Goal: Find specific page/section: Find specific page/section

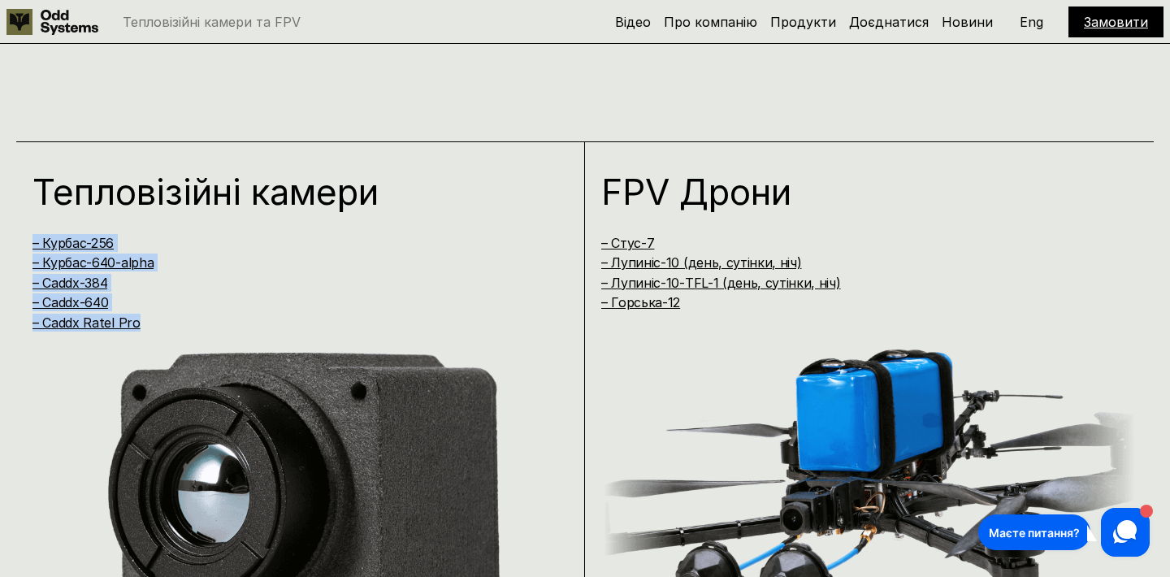
drag, startPoint x: 142, startPoint y: 324, endPoint x: 10, endPoint y: 240, distance: 157.1
click at [10, 240] on div "Тепловізійні камери – Курбас-256 – [GEOGRAPHIC_DATA]-640-alpha – Caddx-384 – Ca…" at bounding box center [585, 397] width 1170 height 577
copy div "– Курбас-256 – Курбас-640-alpha – Caddx-384 – Caddx-640 – Caddx Ratel Pro"
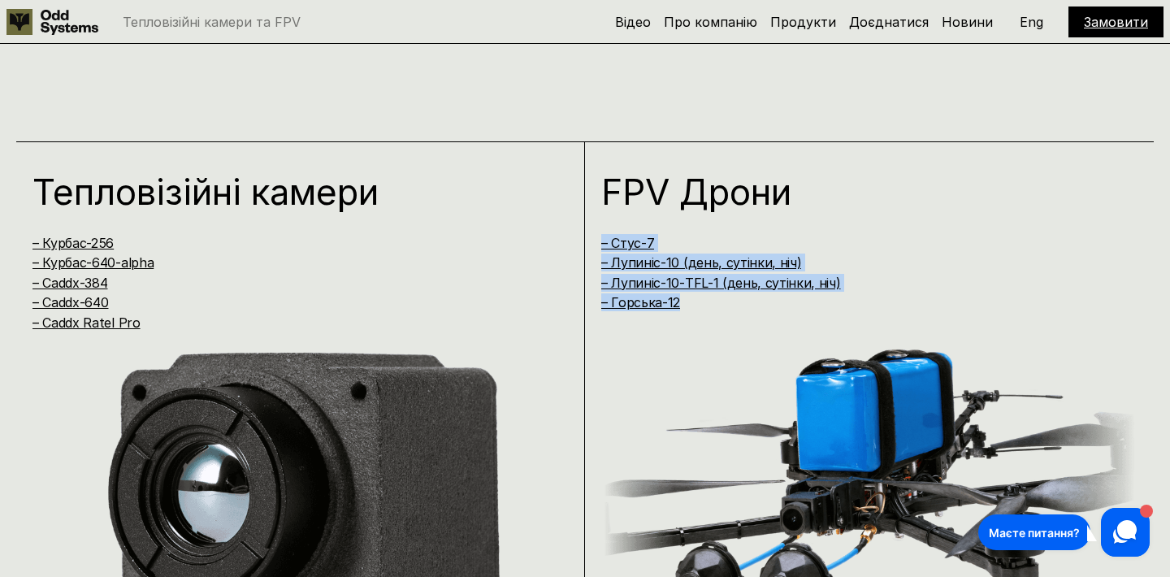
copy div "– [PERSON_NAME]-7 – [PERSON_NAME]-10 (день, сутінки, ніч) – [PERSON_NAME]-10-TF…"
drag, startPoint x: 594, startPoint y: 231, endPoint x: 721, endPoint y: 309, distance: 148.8
click at [721, 309] on div "FPV Дрони – [PERSON_NAME]-7 – [PERSON_NAME]-10 (день, сутінки, ніч) – [PERSON_N…" at bounding box center [869, 413] width 569 height 544
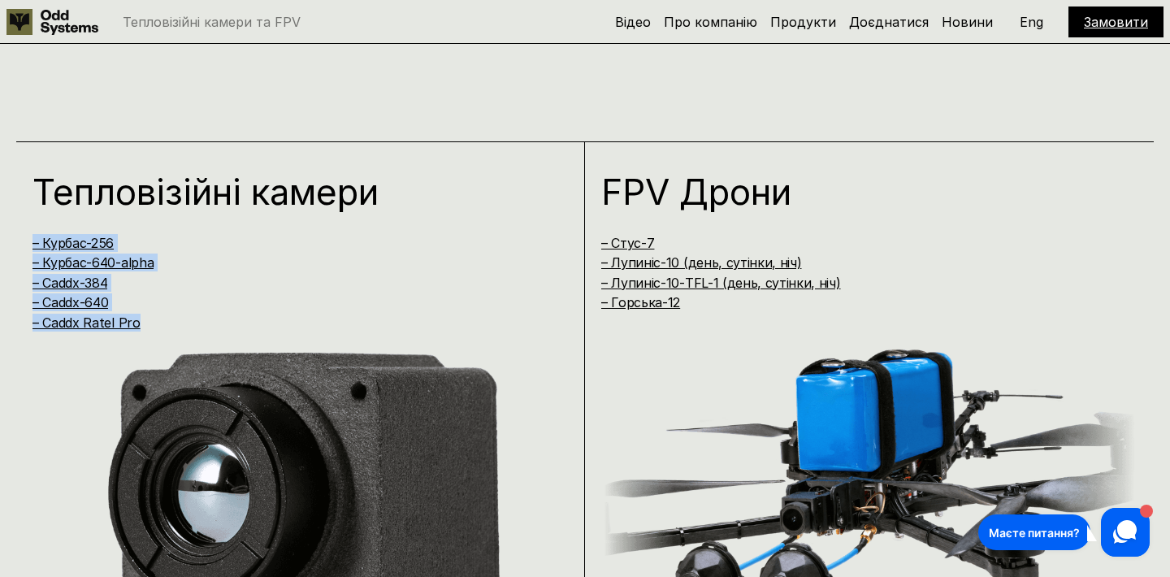
drag, startPoint x: 150, startPoint y: 331, endPoint x: 7, endPoint y: 233, distance: 173.0
click at [7, 233] on div "Тепловізійні камери – Курбас-256 – [GEOGRAPHIC_DATA]-640-alpha – Caddx-384 – Ca…" at bounding box center [585, 397] width 1170 height 577
copy div "– Курбас-256 – Курбас-640-alpha – Caddx-384 – Caddx-640 – Caddx Ratel Pro"
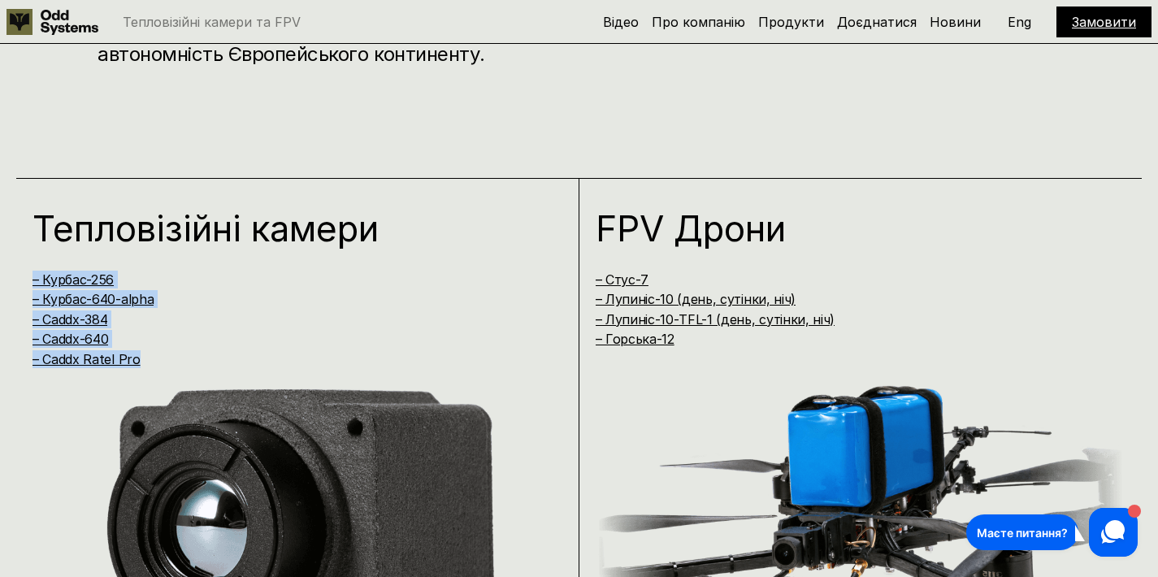
scroll to position [1030, 0]
click at [216, 307] on div "– Курбас-256 – Курбас-640-alpha – Caddx-384 – Caddx-640 – Caddx Ratel Pro" at bounding box center [281, 318] width 498 height 97
drag, startPoint x: 147, startPoint y: 362, endPoint x: 4, endPoint y: 279, distance: 165.7
click at [4, 279] on div "Тепловізійні камери – Курбас-256 – [GEOGRAPHIC_DATA]-640-alpha – Caddx-384 – Ca…" at bounding box center [579, 433] width 1158 height 577
copy div "– Курбас-256 – Курбас-640-alpha – Caddx-384 – Caddx-640 – Caddx Ratel Pro"
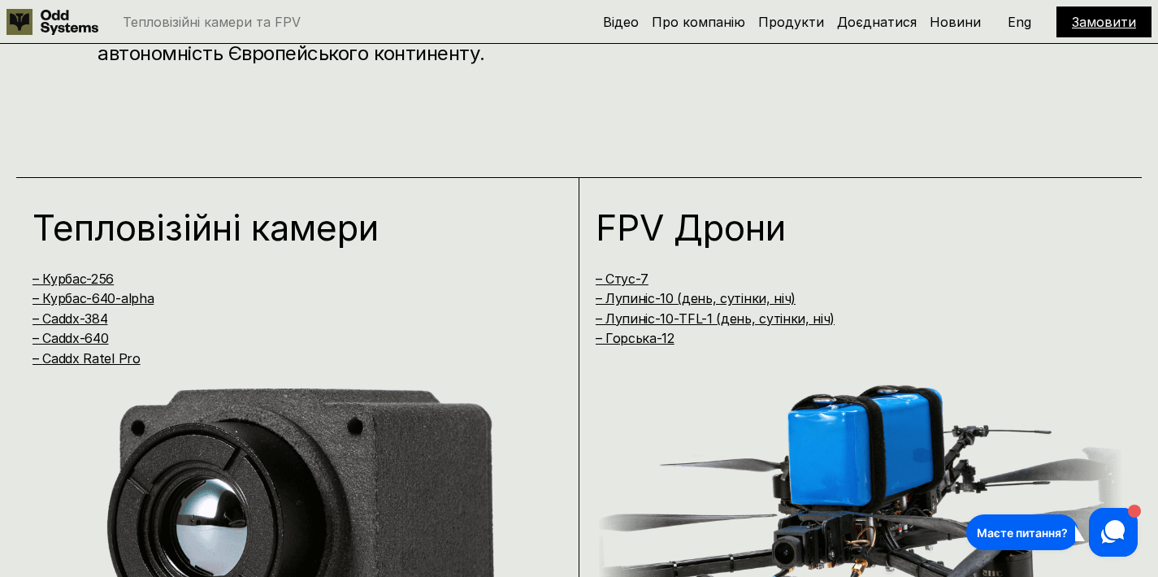
click at [322, 360] on h4 "– Caddx Ratel Pro" at bounding box center [281, 358] width 498 height 18
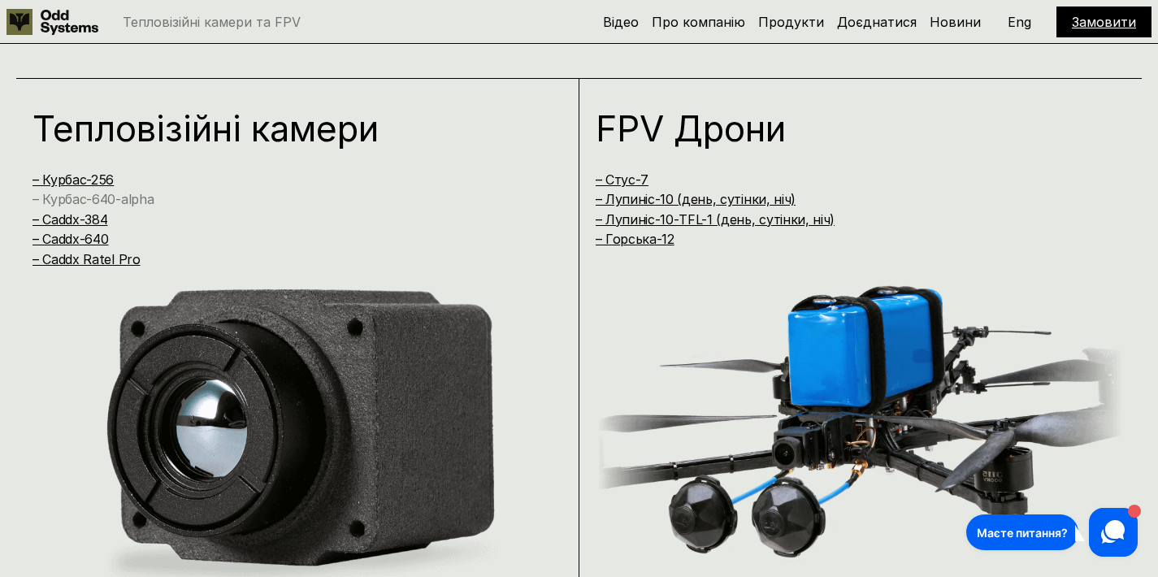
click at [123, 200] on link "– Курбас-640-alpha" at bounding box center [92, 199] width 121 height 16
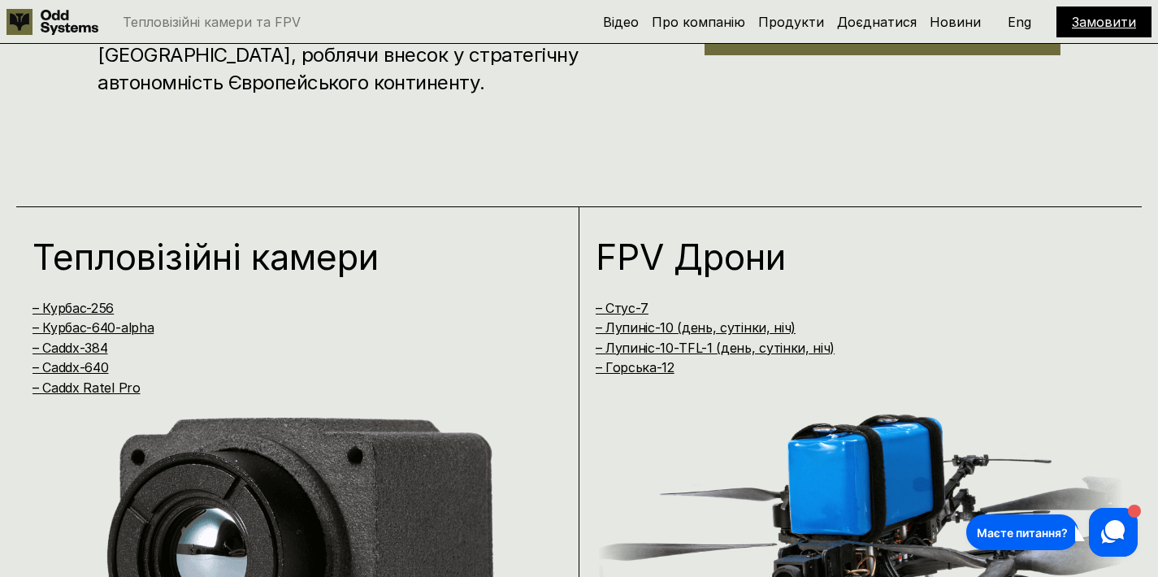
scroll to position [1002, 0]
